Goal: Task Accomplishment & Management: Manage account settings

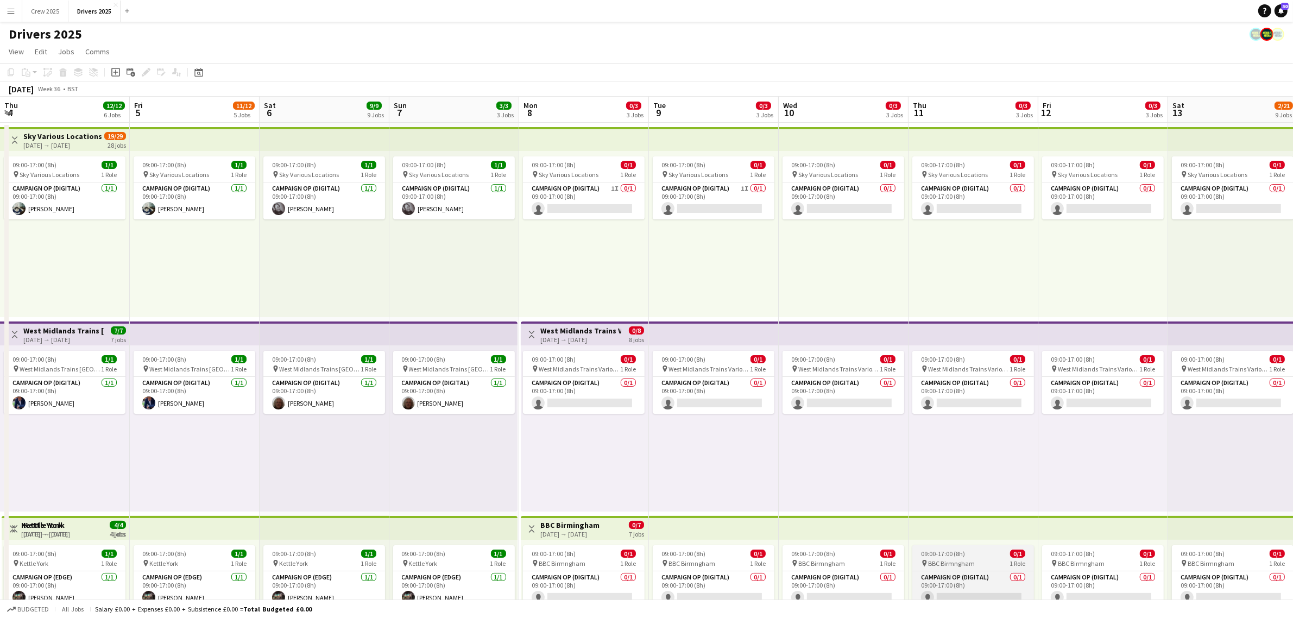
scroll to position [0, 272]
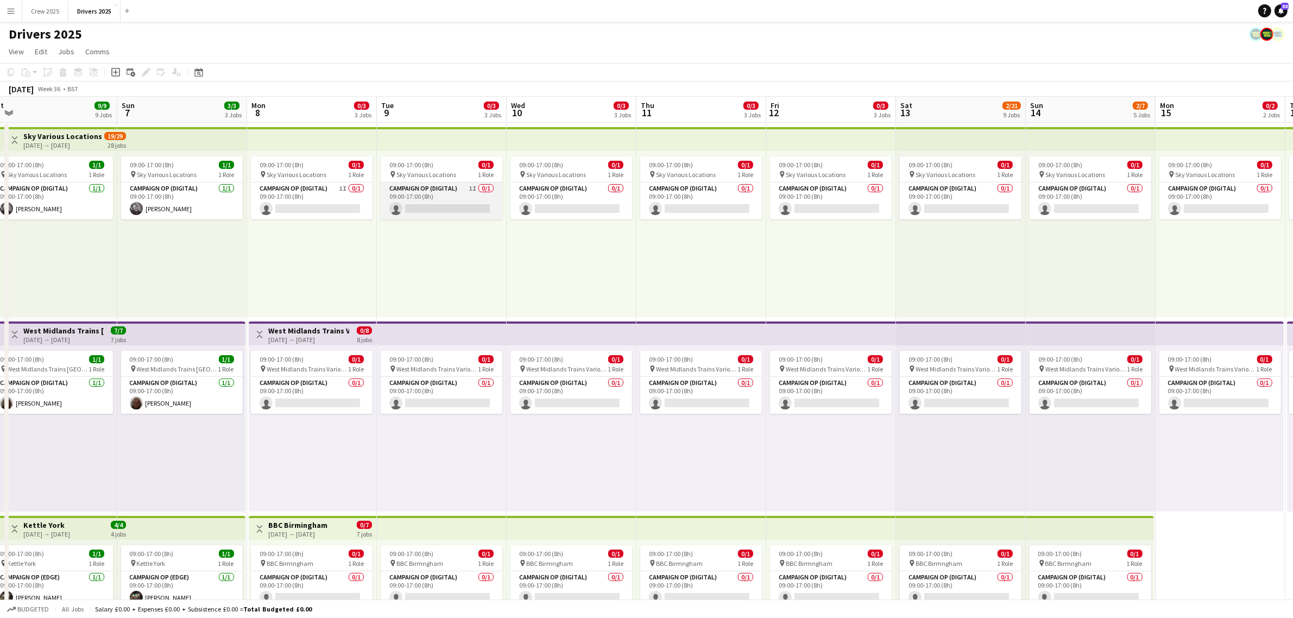
click at [426, 207] on app-card-role "Campaign Op (Digital) 1I 0/1 09:00-17:00 (8h) single-neutral-actions" at bounding box center [442, 200] width 122 height 37
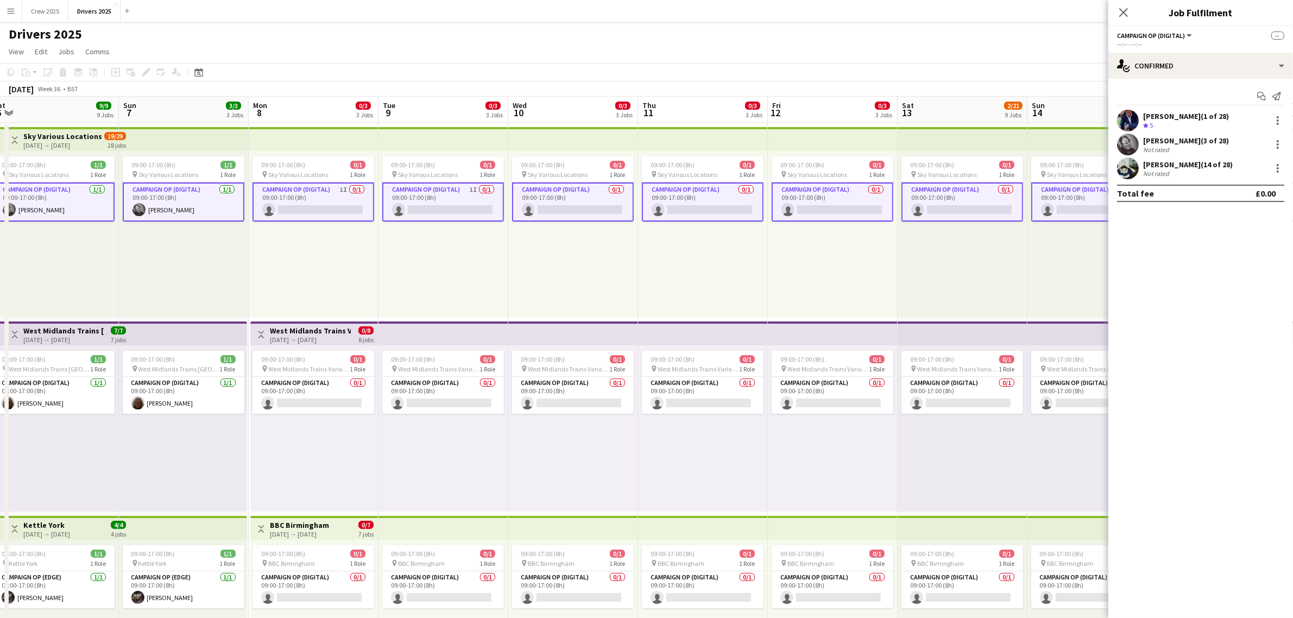
click at [444, 201] on app-card-role "Campaign Op (Digital) 1I 0/1 09:00-17:00 (8h) single-neutral-actions" at bounding box center [443, 201] width 122 height 39
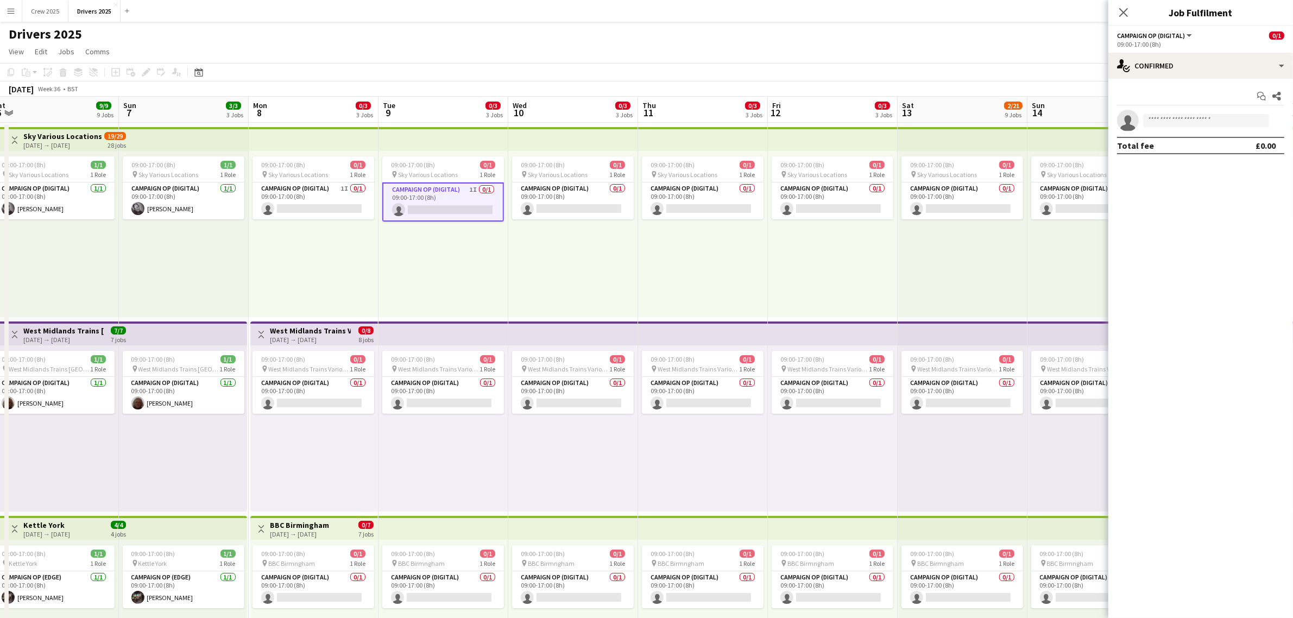
click at [568, 258] on div "09:00-17:00 (8h) 0/1 pin Sky Various Locations 1 Role Campaign Op (Digital) 0/1…" at bounding box center [573, 234] width 130 height 166
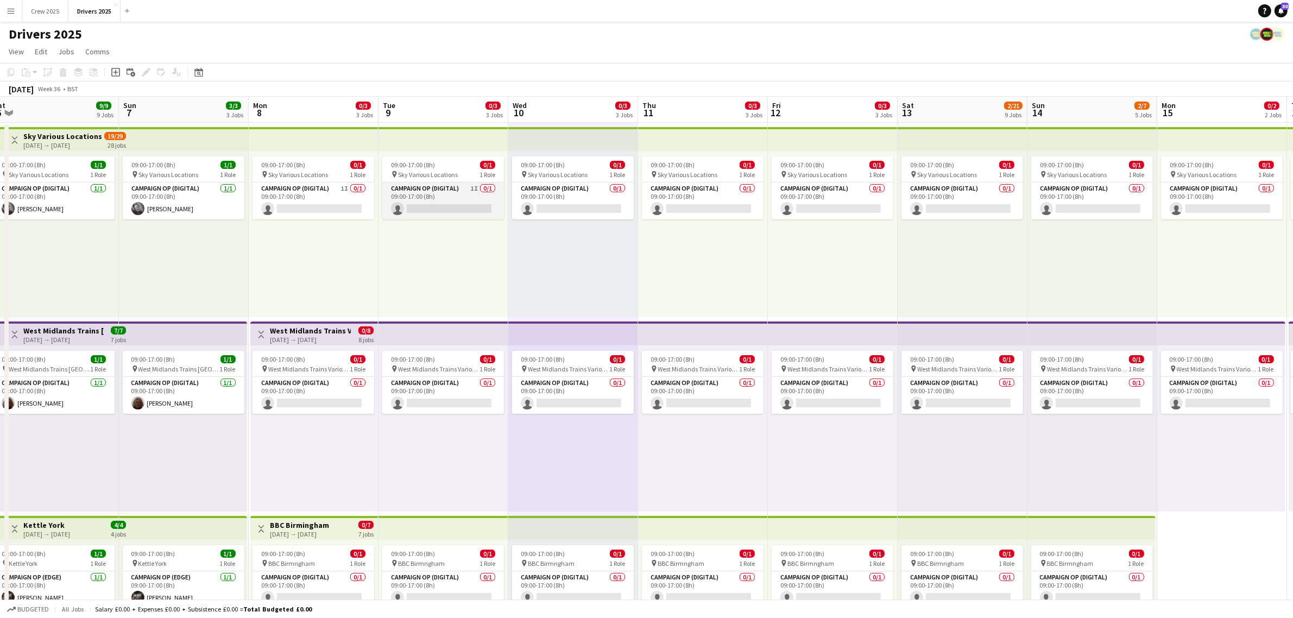
click at [433, 200] on app-card-role "Campaign Op (Digital) 1I 0/1 09:00-17:00 (8h) single-neutral-actions" at bounding box center [443, 200] width 122 height 37
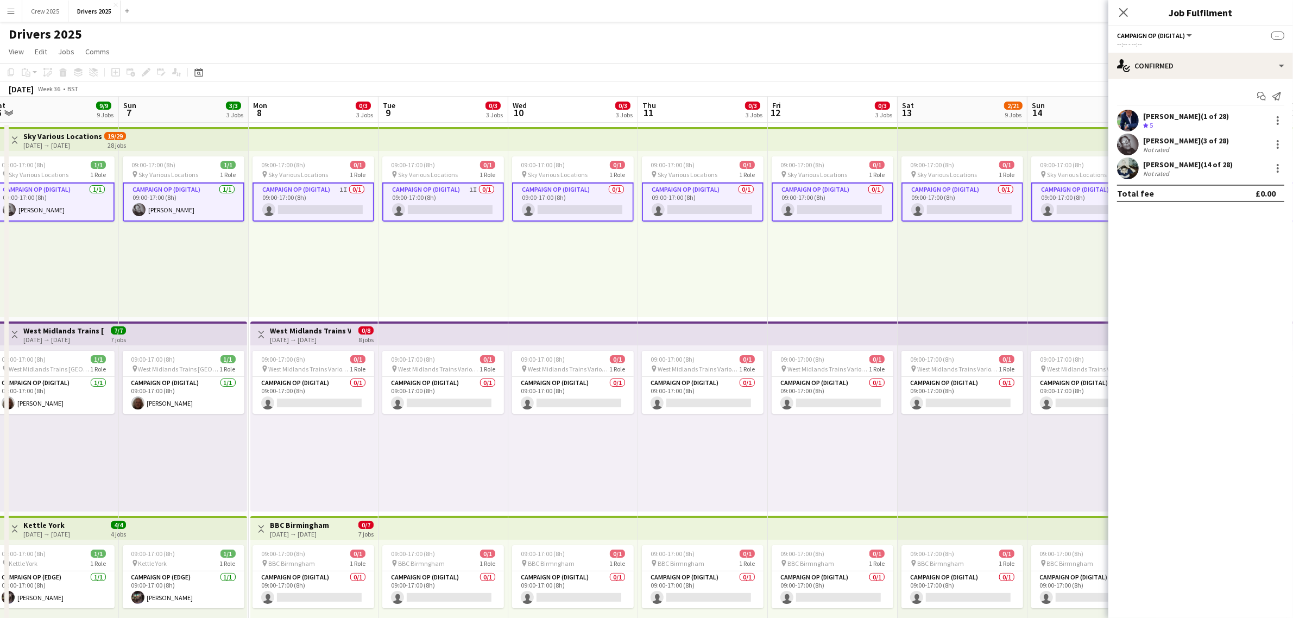
click at [433, 200] on app-card-role "Campaign Op (Digital) 1I 0/1 09:00-17:00 (8h) single-neutral-actions" at bounding box center [443, 201] width 122 height 39
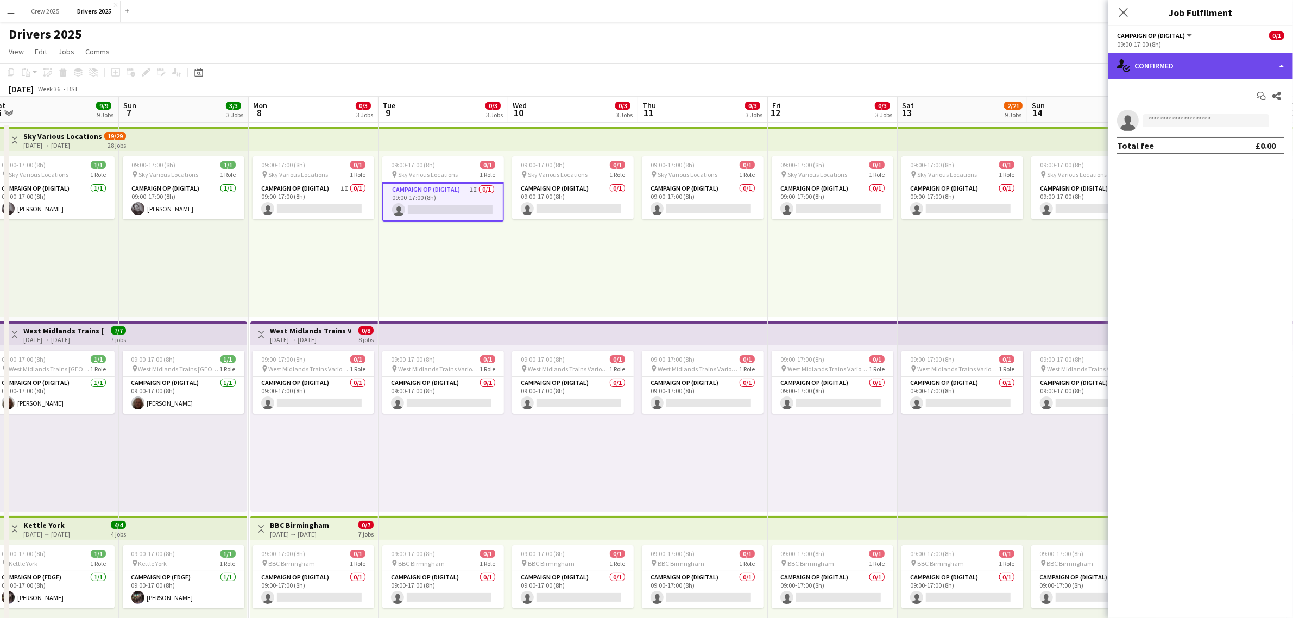
click at [1154, 63] on div "single-neutral-actions-check-2 Confirmed" at bounding box center [1200, 66] width 185 height 26
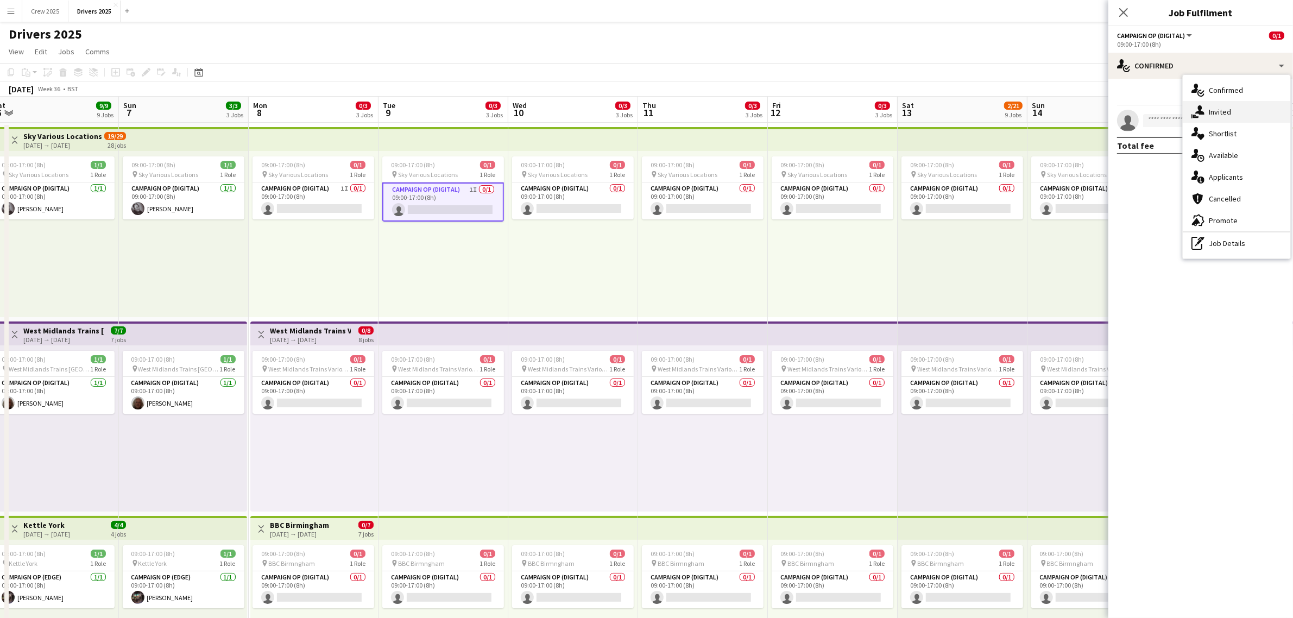
click at [1220, 116] on div "single-neutral-actions-share-1 Invited" at bounding box center [1235, 112] width 107 height 22
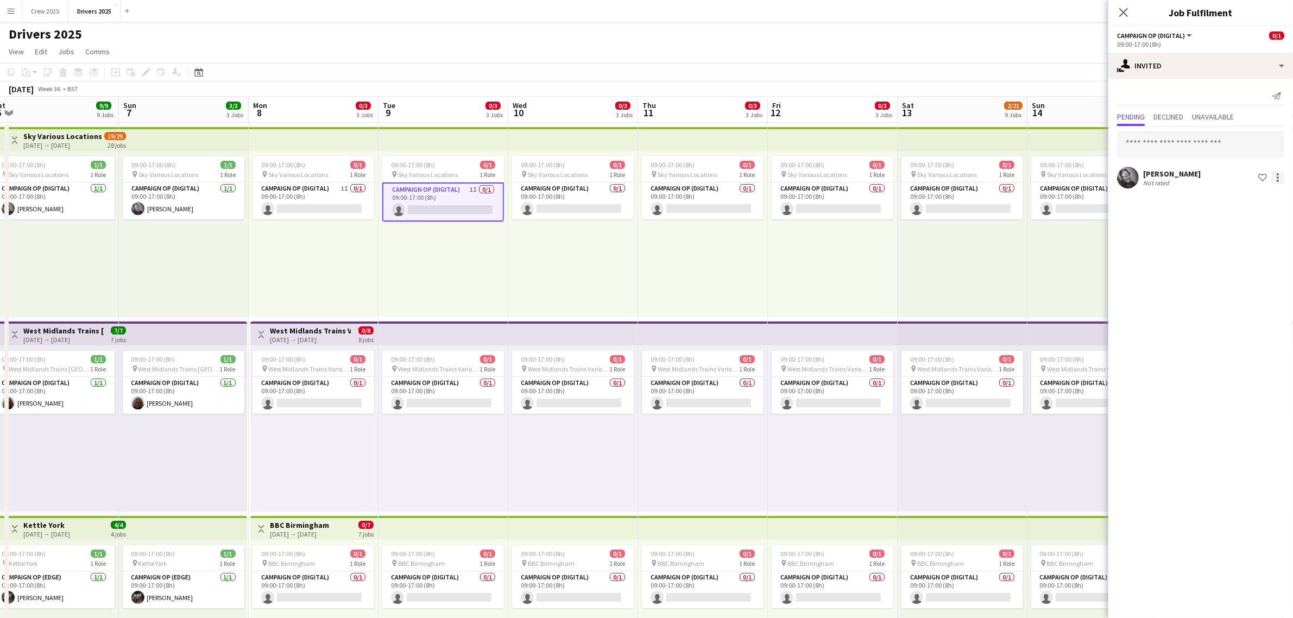
click at [1277, 180] on div at bounding box center [1277, 181] width 2 height 2
click at [1268, 281] on button "Cancel invitation" at bounding box center [1243, 276] width 81 height 26
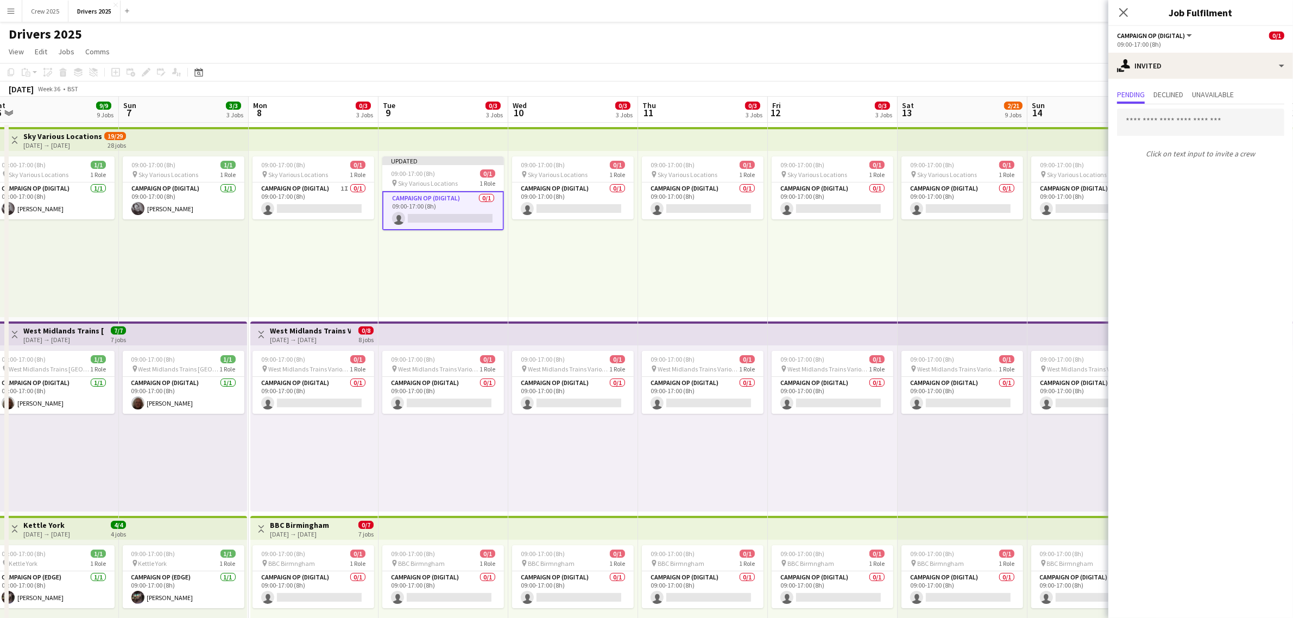
drag, startPoint x: 676, startPoint y: 256, endPoint x: 452, endPoint y: 230, distance: 226.3
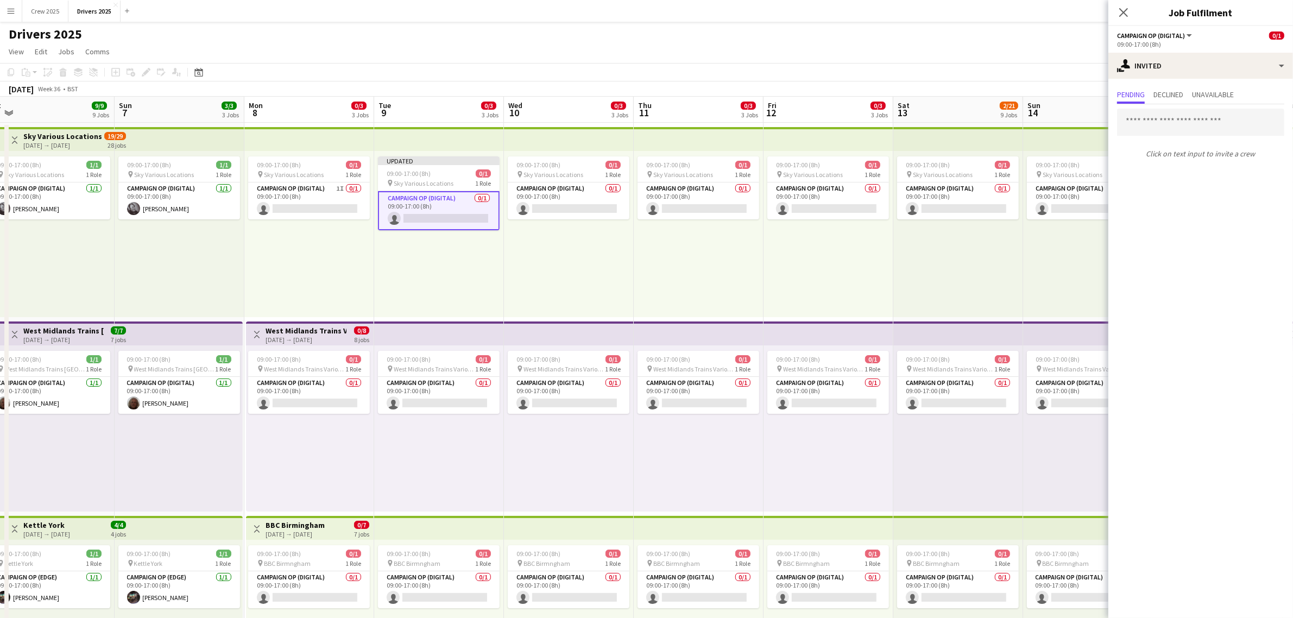
click at [353, 260] on div "09:00-17:00 (8h) 0/1 pin Sky Various Locations 1 Role Campaign Op (Digital) 1I …" at bounding box center [309, 234] width 130 height 166
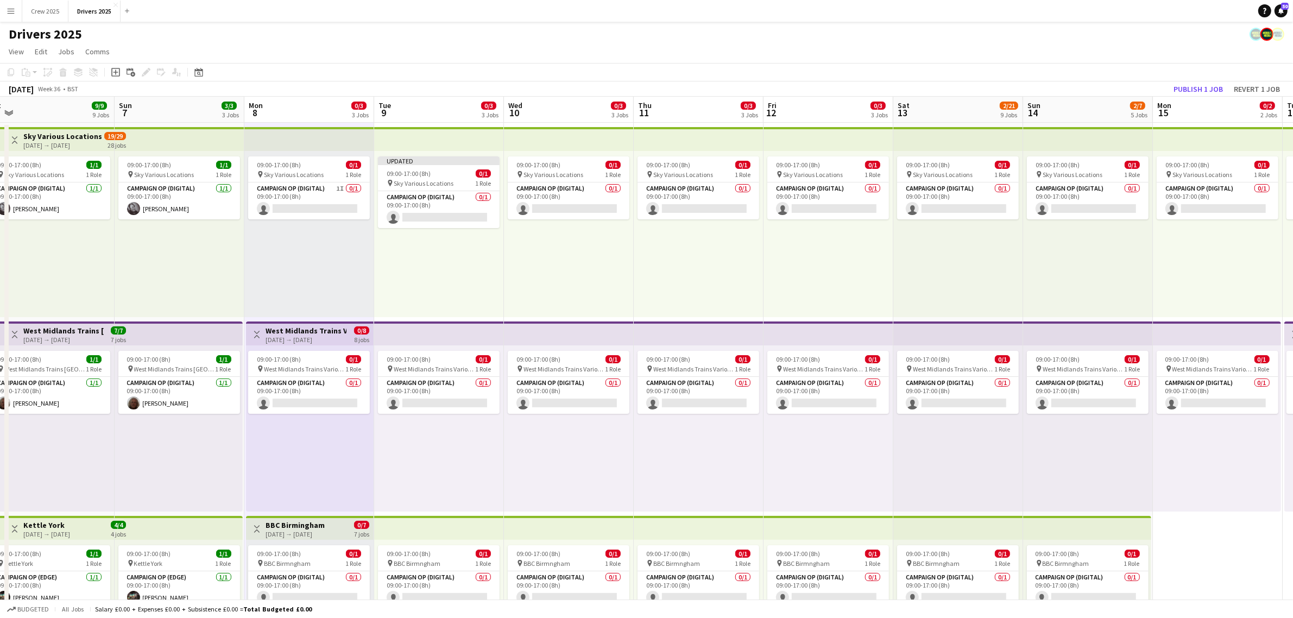
click at [309, 137] on app-top-bar at bounding box center [309, 139] width 130 height 24
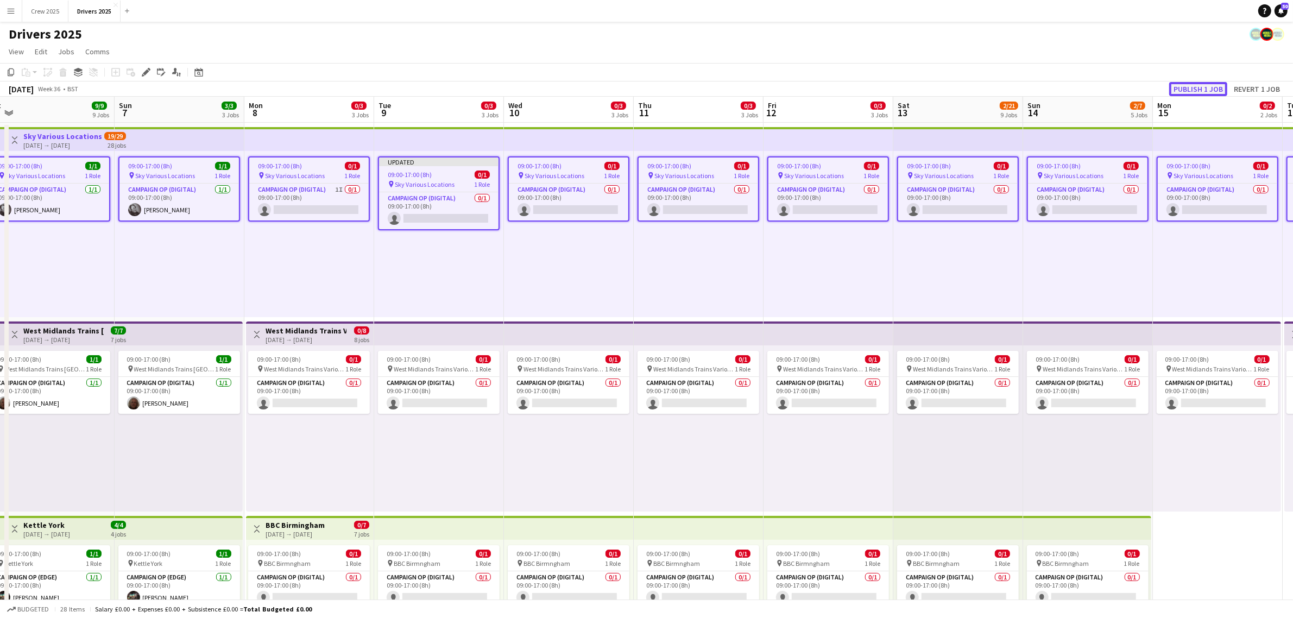
click at [1196, 83] on button "Publish 1 job" at bounding box center [1198, 89] width 58 height 14
